Goal: Transaction & Acquisition: Purchase product/service

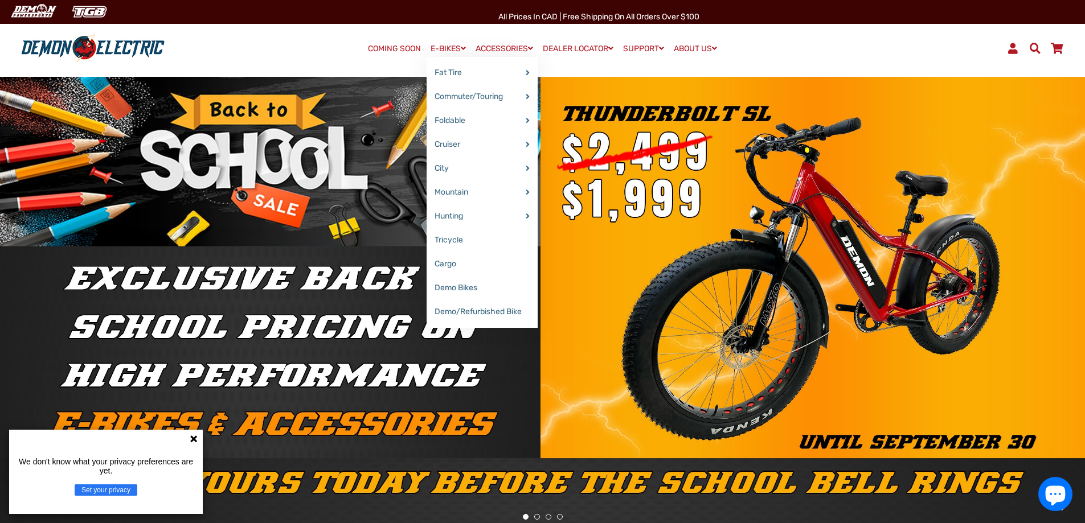
click at [449, 48] on link "E-BIKES" at bounding box center [447, 48] width 43 height 17
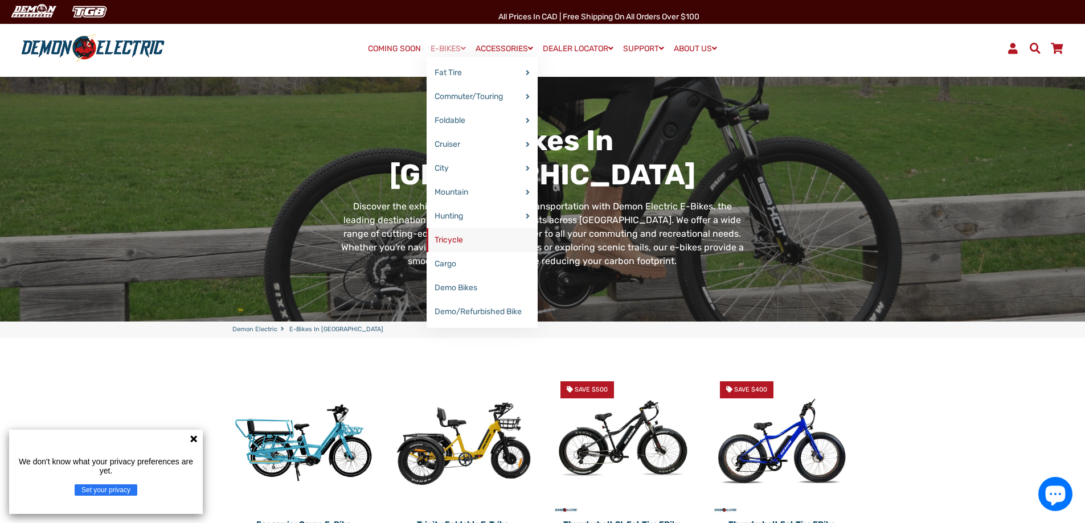
click at [447, 234] on link "Tricycle" at bounding box center [481, 240] width 111 height 24
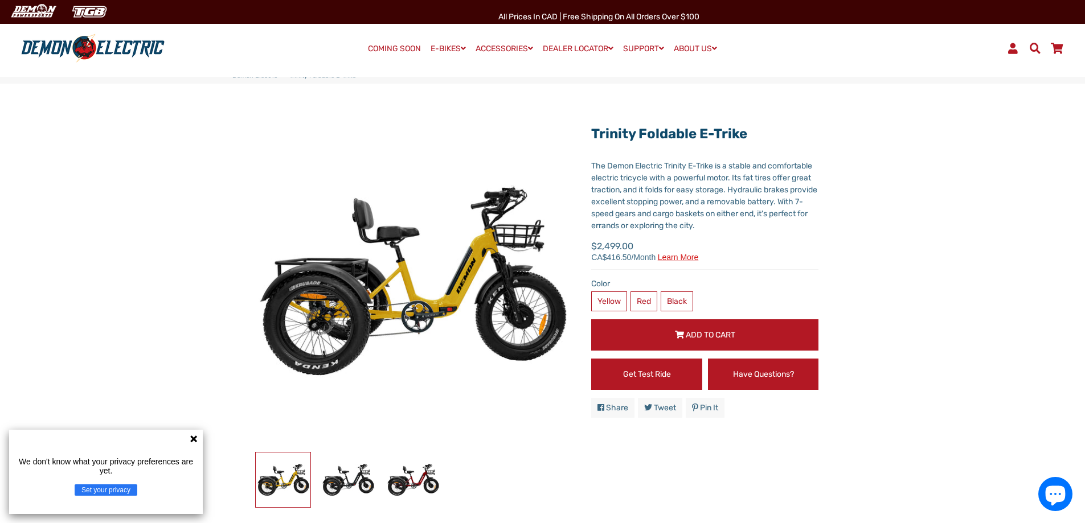
scroll to position [114, 0]
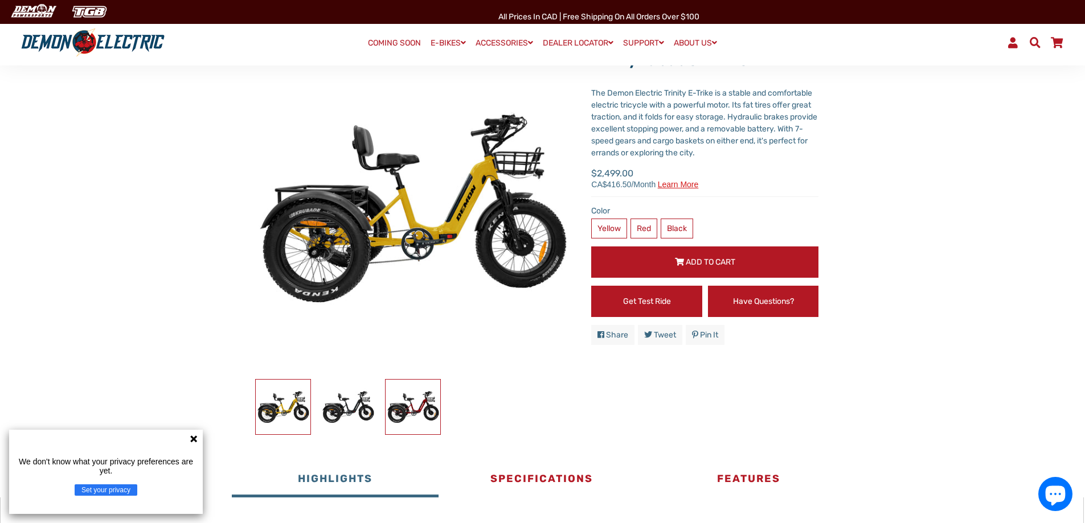
click at [416, 403] on img at bounding box center [412, 407] width 55 height 55
